Goal: Information Seeking & Learning: Check status

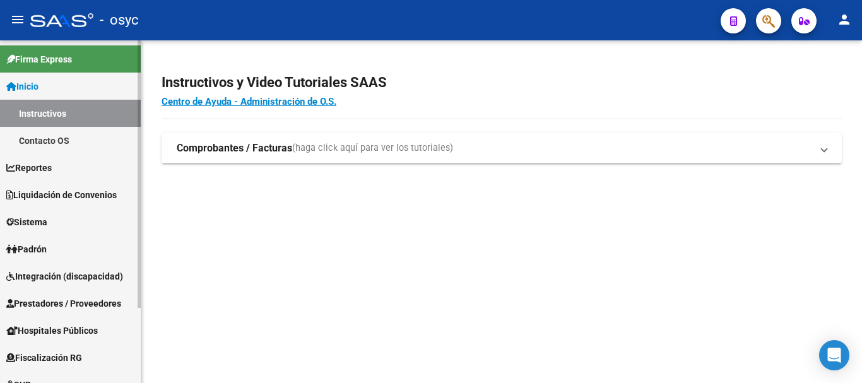
click at [45, 249] on span "Padrón" at bounding box center [26, 249] width 40 height 14
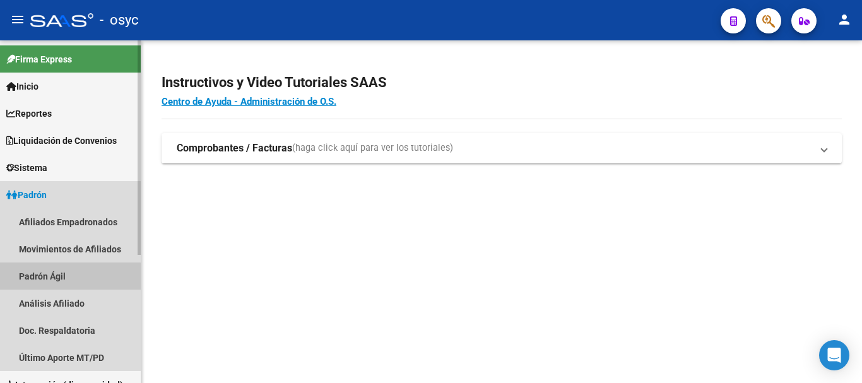
click at [50, 278] on link "Padrón Ágil" at bounding box center [70, 276] width 141 height 27
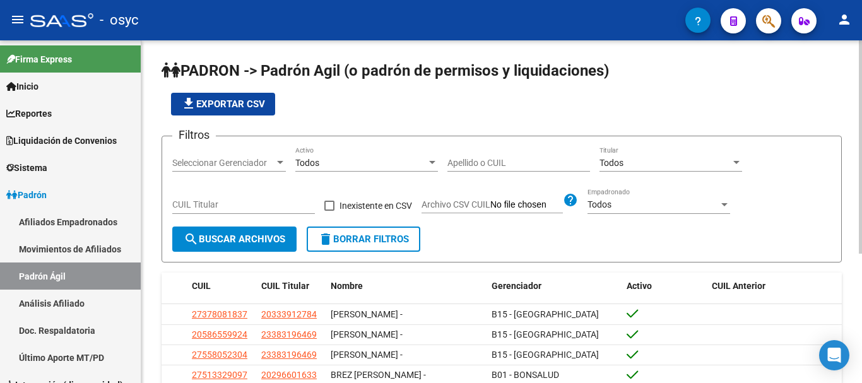
click at [247, 198] on div "CUIL Titular" at bounding box center [243, 201] width 143 height 25
paste input "23-37750338-4"
type input "23-37750338-4"
click at [253, 234] on button "search Buscar Archivos" at bounding box center [234, 239] width 124 height 25
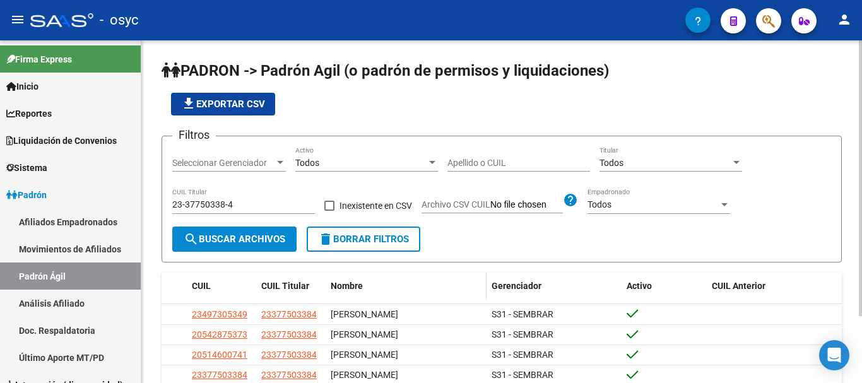
scroll to position [83, 0]
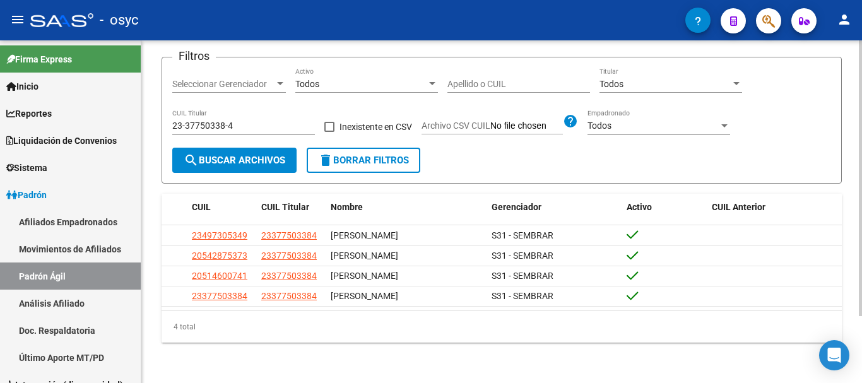
click at [234, 150] on button "search Buscar Archivos" at bounding box center [234, 160] width 124 height 25
drag, startPoint x: 334, startPoint y: 157, endPoint x: 244, endPoint y: 117, distance: 97.8
click at [335, 156] on span "delete Borrar Filtros" at bounding box center [363, 160] width 91 height 11
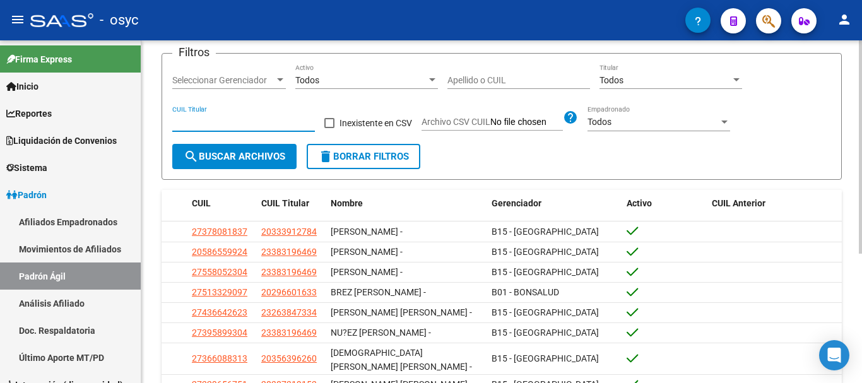
click at [253, 121] on input "CUIL Titular" at bounding box center [243, 122] width 143 height 11
paste input "27-34419452-7"
type input "27-34419452-7"
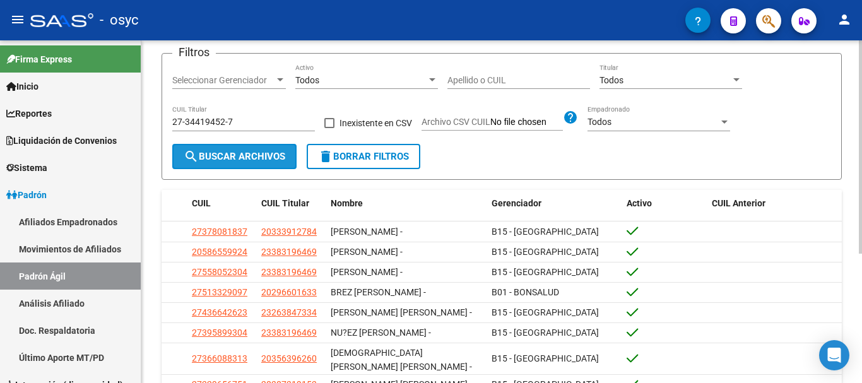
click at [258, 160] on span "search Buscar Archivos" at bounding box center [235, 156] width 102 height 11
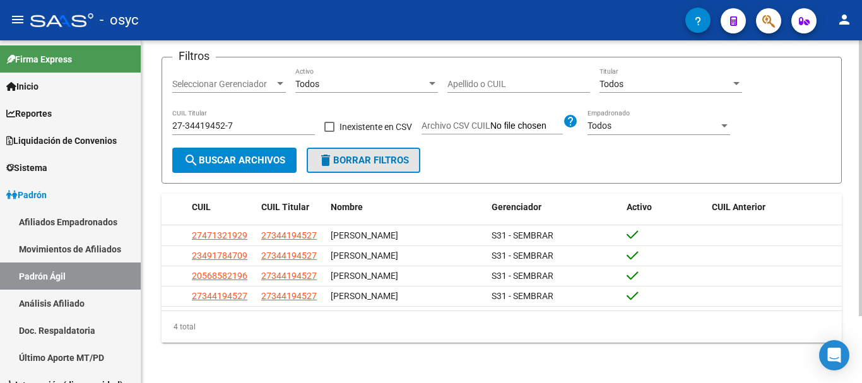
drag, startPoint x: 342, startPoint y: 155, endPoint x: 232, endPoint y: 112, distance: 117.7
click at [338, 155] on span "delete Borrar Filtros" at bounding box center [363, 160] width 91 height 11
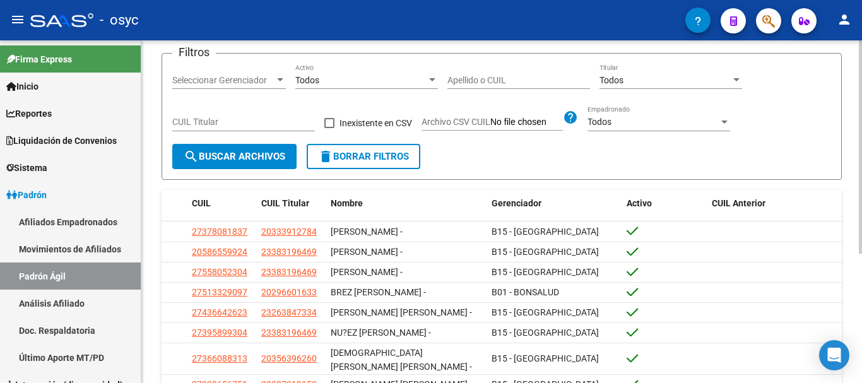
click at [225, 120] on input "CUIL Titular" at bounding box center [243, 122] width 143 height 11
paste input "20-23999553-6"
type input "20-23999553-6"
click at [218, 162] on span "search Buscar Archivos" at bounding box center [235, 156] width 102 height 11
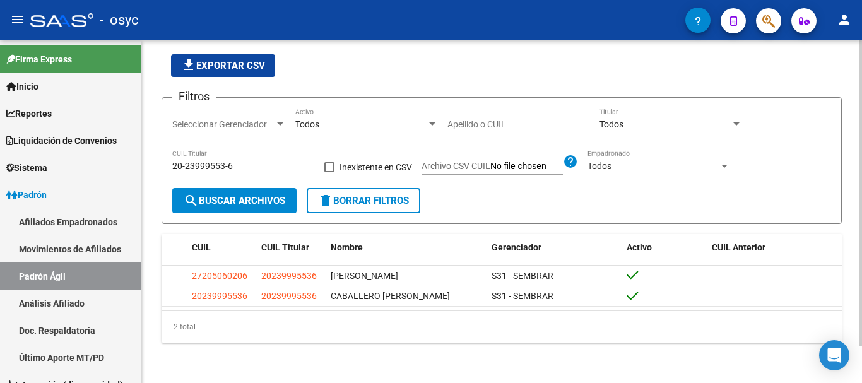
scroll to position [41, 0]
click at [370, 197] on span "delete Borrar Filtros" at bounding box center [363, 200] width 91 height 11
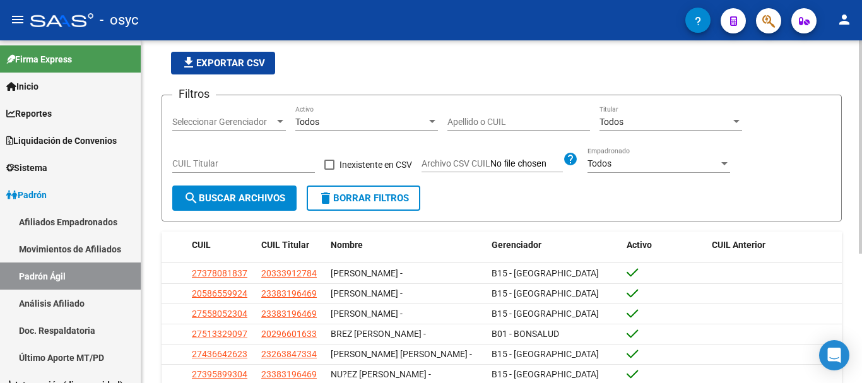
click at [377, 194] on span "delete Borrar Filtros" at bounding box center [363, 198] width 91 height 11
click at [270, 169] on input "CUIL Titular" at bounding box center [243, 163] width 143 height 11
paste input "20-31977465-4"
type input "20-31977465-4"
click at [244, 194] on span "search Buscar Archivos" at bounding box center [235, 198] width 102 height 11
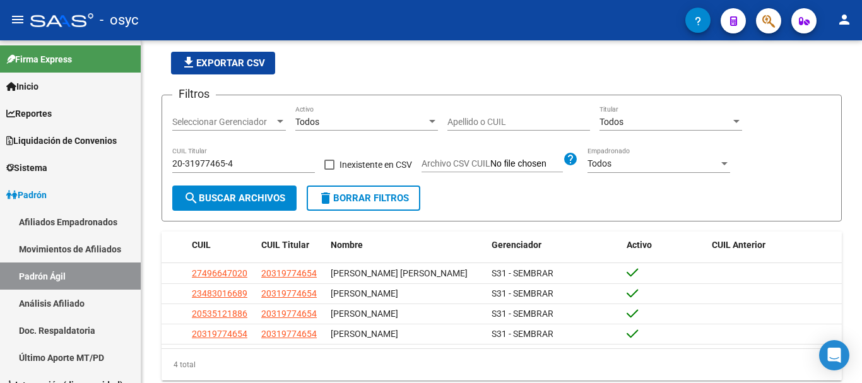
drag, startPoint x: 379, startPoint y: 197, endPoint x: 281, endPoint y: 18, distance: 203.7
click at [379, 195] on span "delete Borrar Filtros" at bounding box center [363, 198] width 91 height 11
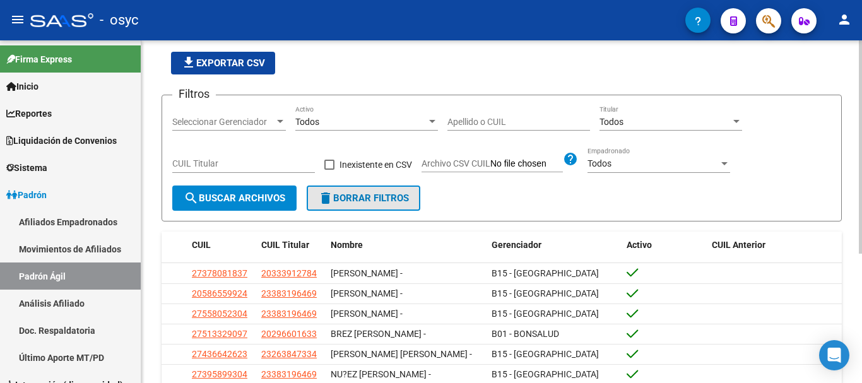
click at [381, 197] on span "delete Borrar Filtros" at bounding box center [363, 198] width 91 height 11
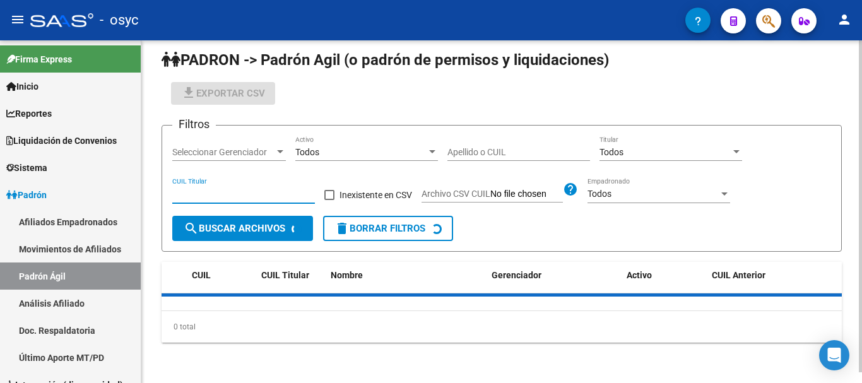
click at [268, 194] on input "CUIL Titular" at bounding box center [243, 194] width 143 height 11
paste input "20-42266611-8"
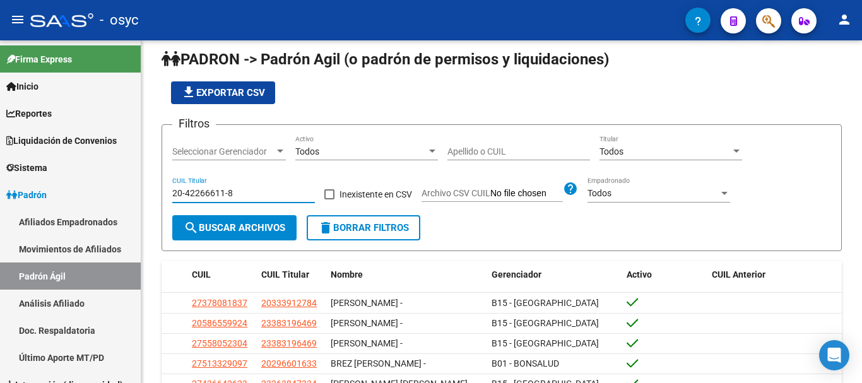
type input "20-42266611-8"
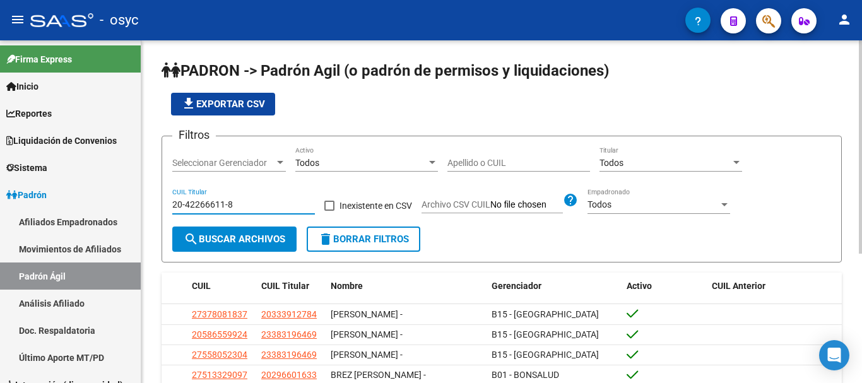
scroll to position [126, 0]
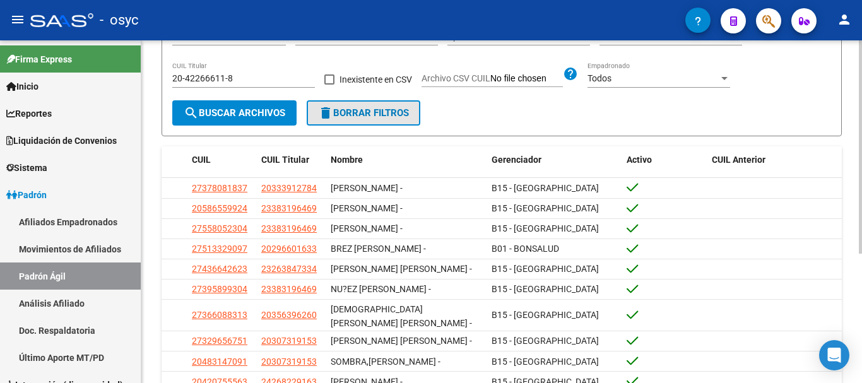
click at [336, 112] on span "delete Borrar Filtros" at bounding box center [363, 112] width 91 height 11
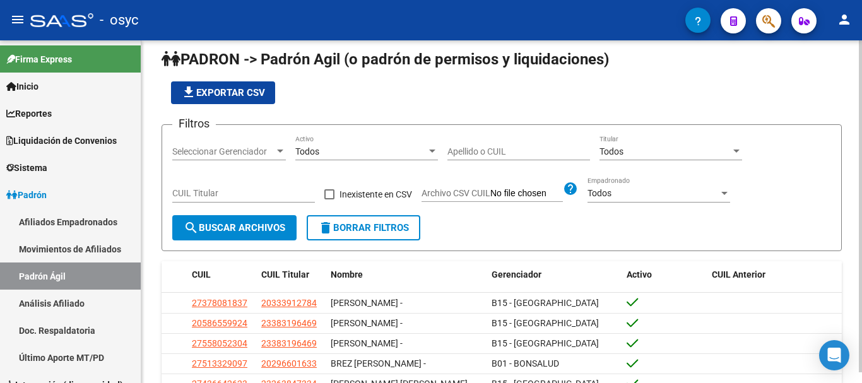
click at [213, 298] on span "27378081837" at bounding box center [220, 303] width 56 height 10
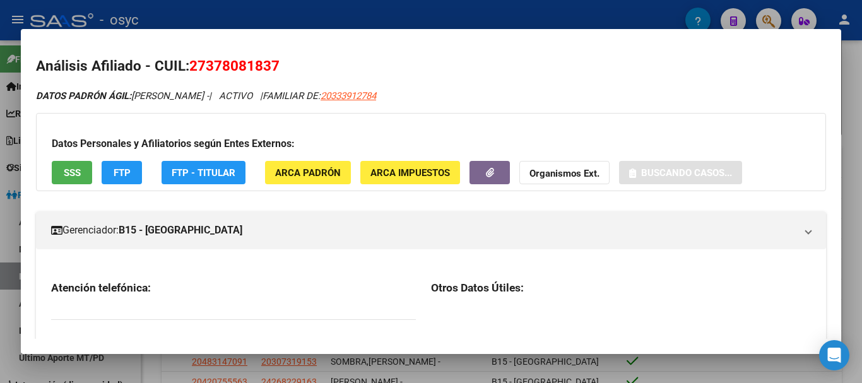
click at [852, 81] on div at bounding box center [431, 191] width 862 height 383
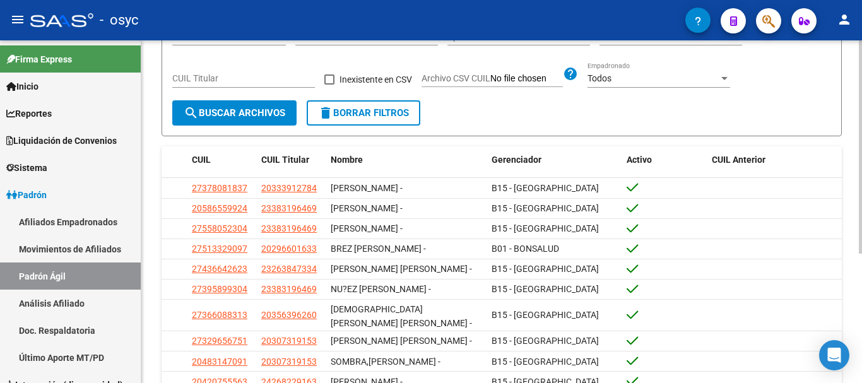
click at [282, 77] on input "CUIL Titular" at bounding box center [243, 78] width 143 height 11
paste input "27-37808183-7"
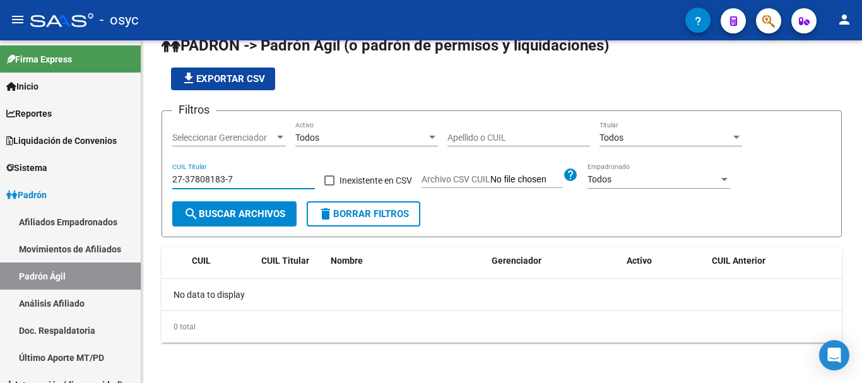
scroll to position [26, 0]
type input "27-37808183-7"
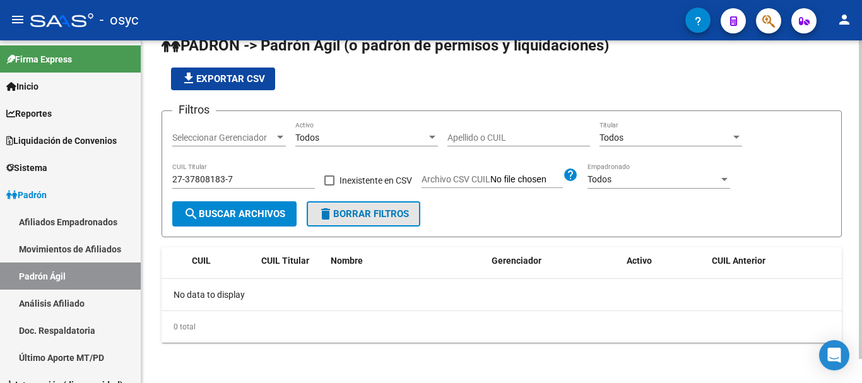
click at [378, 208] on span "delete Borrar Filtros" at bounding box center [363, 213] width 91 height 11
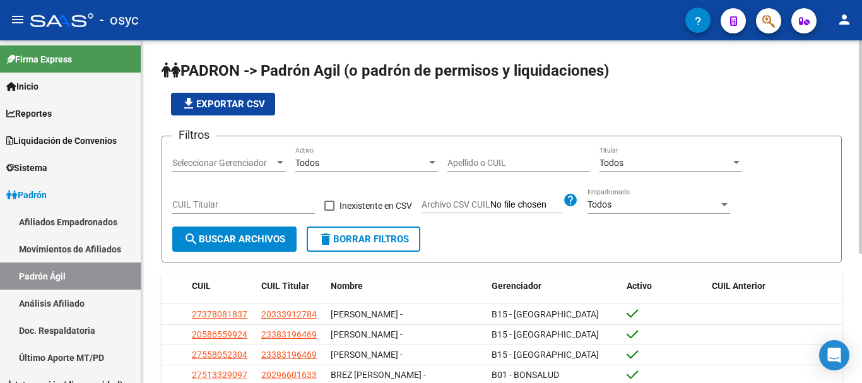
click at [262, 207] on input "CUIL Titular" at bounding box center [243, 204] width 143 height 11
paste input "20-42266611-8"
type input "20-42266611-8"
click at [254, 239] on span "search Buscar Archivos" at bounding box center [235, 239] width 102 height 11
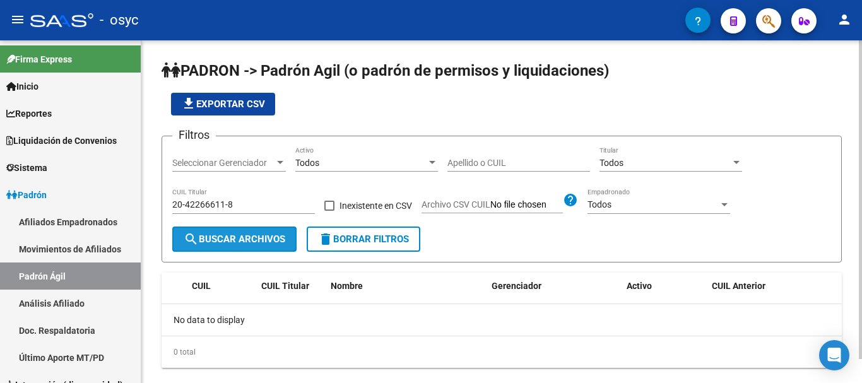
click at [246, 245] on span "search Buscar Archivos" at bounding box center [235, 239] width 102 height 11
click at [341, 237] on span "delete Borrar Filtros" at bounding box center [363, 239] width 91 height 11
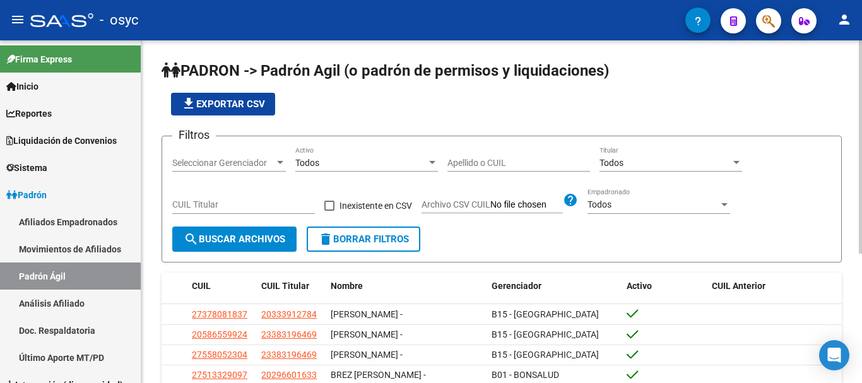
click at [263, 209] on input "CUIL Titular" at bounding box center [243, 204] width 143 height 11
paste input "20-42266611-8"
type input "20-42266611-8"
click at [255, 242] on span "search Buscar Archivos" at bounding box center [235, 239] width 102 height 11
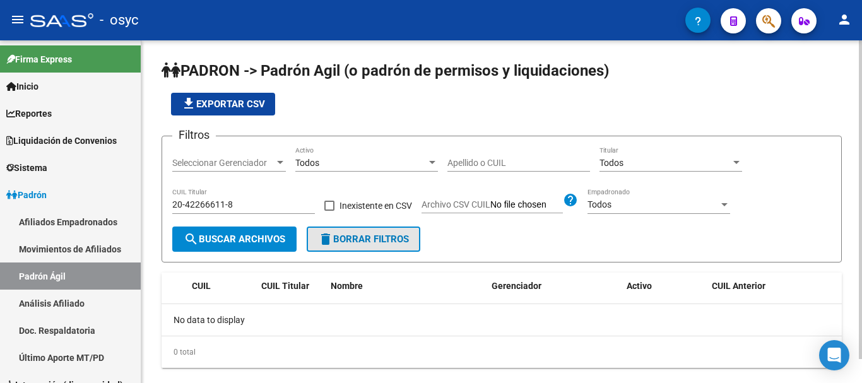
click at [336, 239] on span "delete Borrar Filtros" at bounding box center [363, 239] width 91 height 11
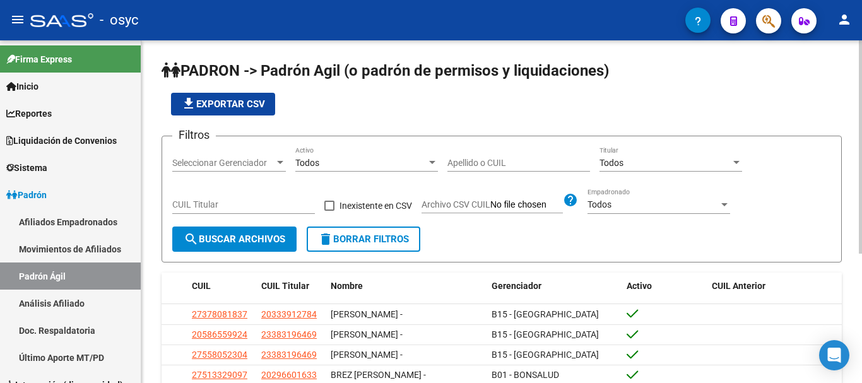
click at [266, 205] on input "CUIL Titular" at bounding box center [243, 204] width 143 height 11
paste input "20-31361685-2"
type input "20-31361685-2"
click at [266, 244] on span "search Buscar Archivos" at bounding box center [235, 239] width 102 height 11
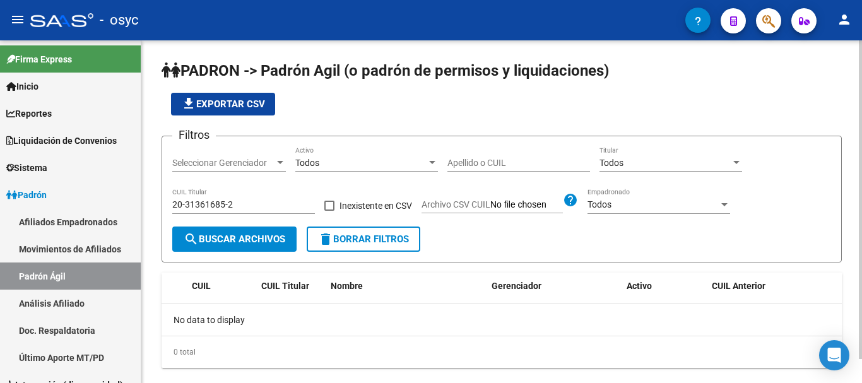
click at [364, 239] on span "delete Borrar Filtros" at bounding box center [363, 239] width 91 height 11
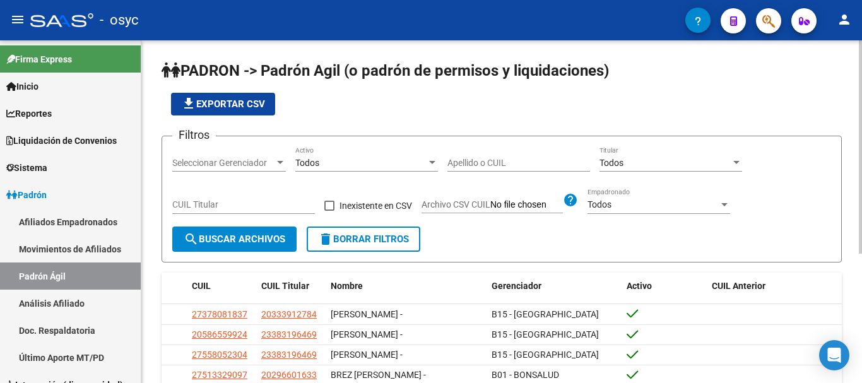
click at [252, 200] on input "CUIL Titular" at bounding box center [243, 204] width 143 height 11
paste input "23-25872954-4"
type input "23-25872954-4"
click at [235, 247] on button "search Buscar Archivos" at bounding box center [234, 239] width 124 height 25
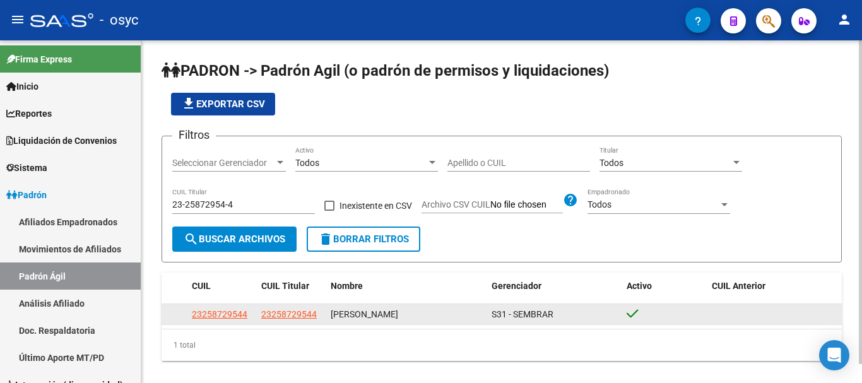
drag, startPoint x: 332, startPoint y: 316, endPoint x: 455, endPoint y: 316, distance: 122.5
click at [455, 316] on div "[PERSON_NAME]" at bounding box center [406, 314] width 151 height 15
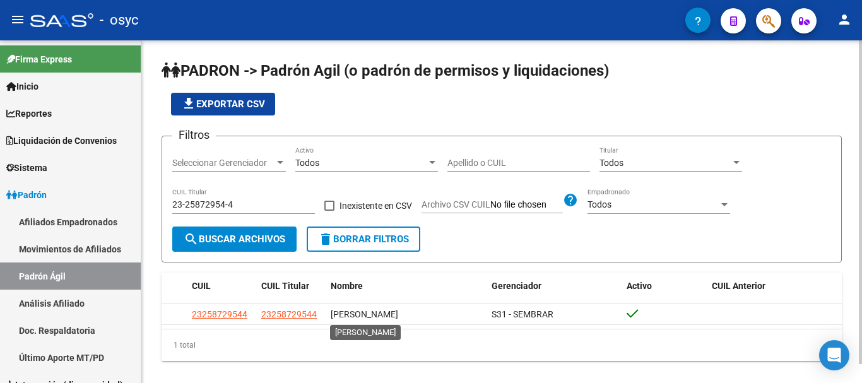
copy span "[PERSON_NAME]"
click at [192, 199] on div "23-25872954-4 CUIL Titular" at bounding box center [243, 201] width 143 height 25
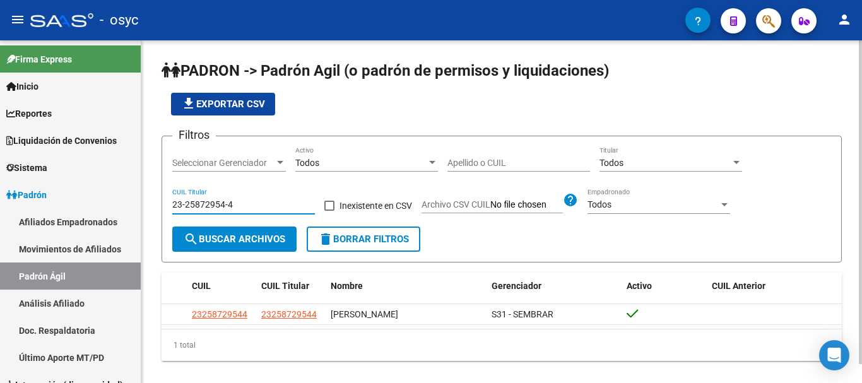
click at [186, 205] on input "23-25872954-4" at bounding box center [243, 204] width 143 height 11
